Goal: Information Seeking & Learning: Understand process/instructions

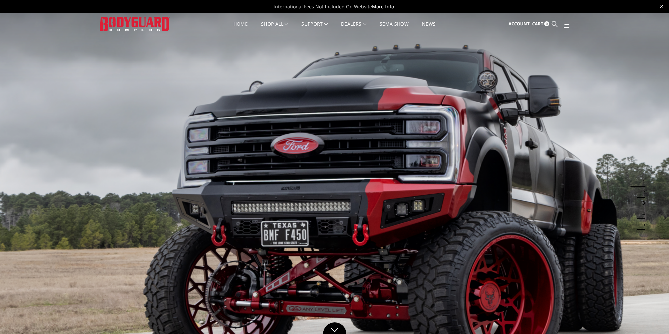
click at [554, 26] on icon at bounding box center [555, 24] width 6 height 6
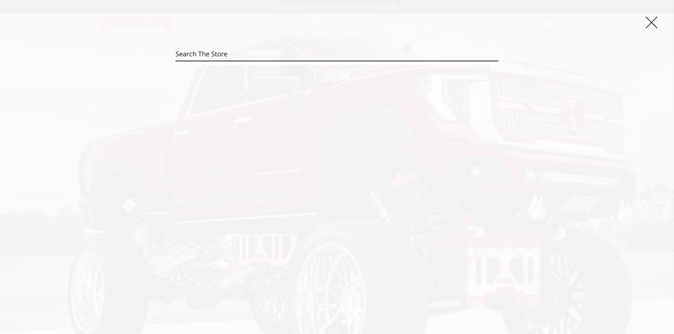
click at [653, 18] on icon at bounding box center [652, 23] width 12 height 12
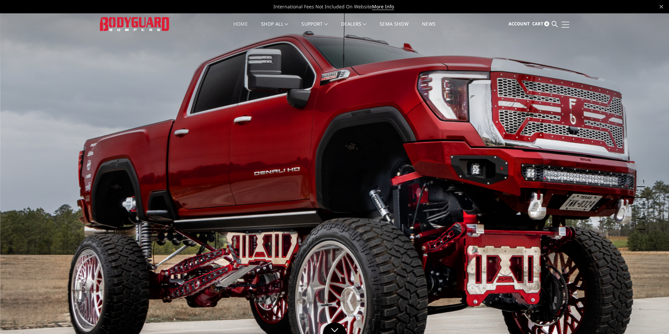
click at [568, 22] on span at bounding box center [566, 22] width 8 height 1
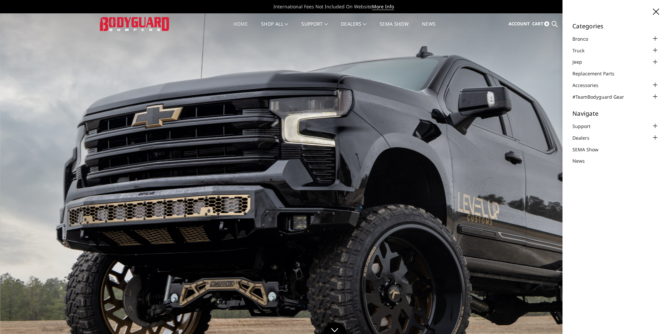
click at [656, 12] on icon at bounding box center [656, 12] width 6 height 6
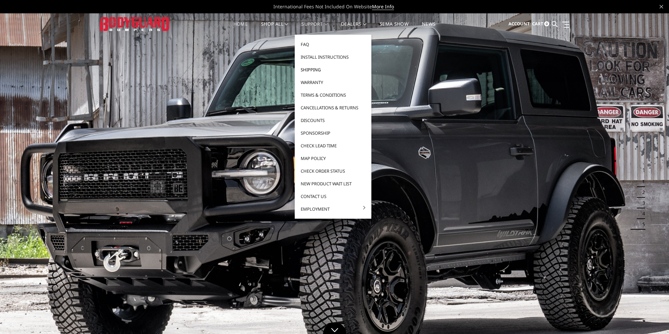
click at [310, 69] on link "Shipping" at bounding box center [333, 69] width 71 height 13
